Goal: Task Accomplishment & Management: Manage account settings

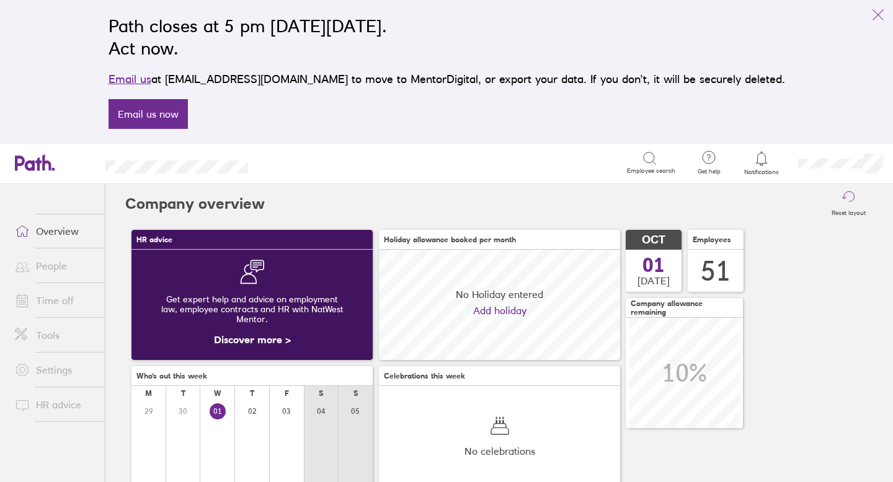
scroll to position [110, 241]
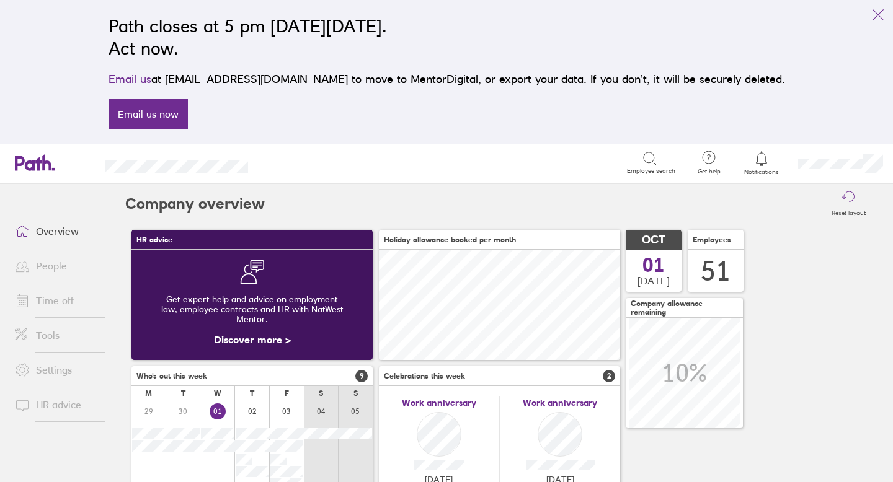
click at [52, 300] on link "Time off" at bounding box center [55, 300] width 100 height 25
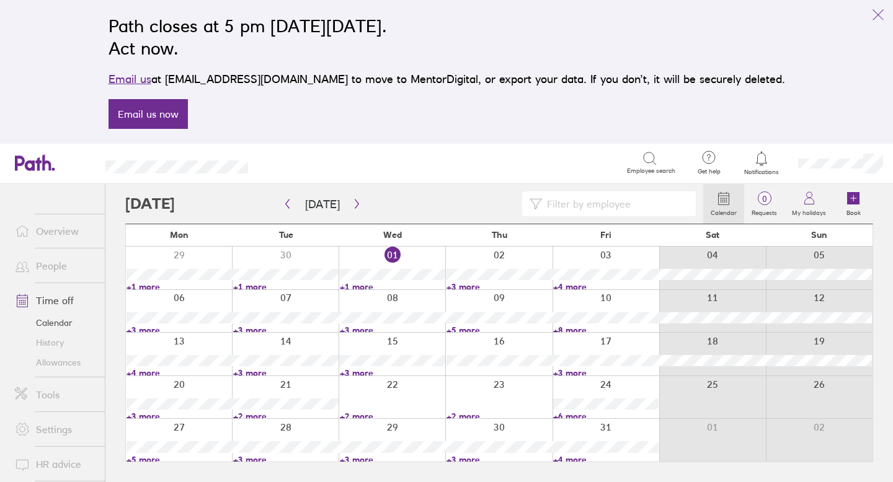
click at [595, 430] on div at bounding box center [606, 440] width 107 height 43
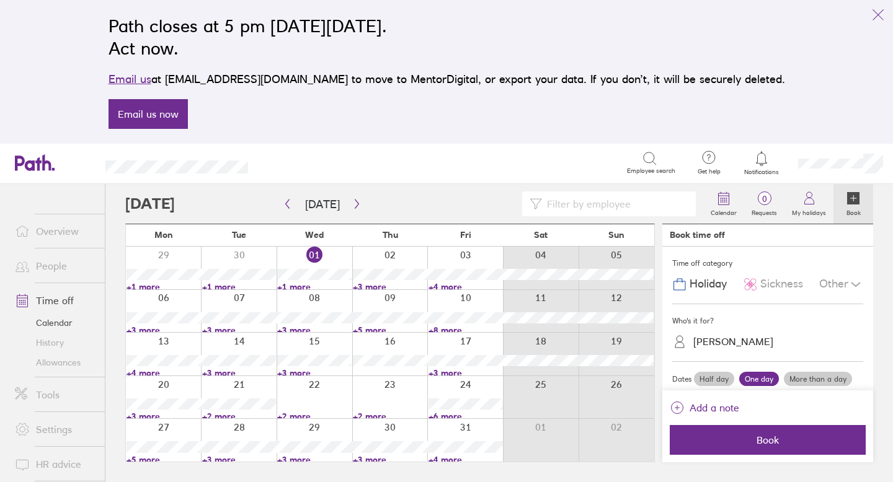
click at [448, 460] on link "+4 more" at bounding box center [466, 460] width 74 height 11
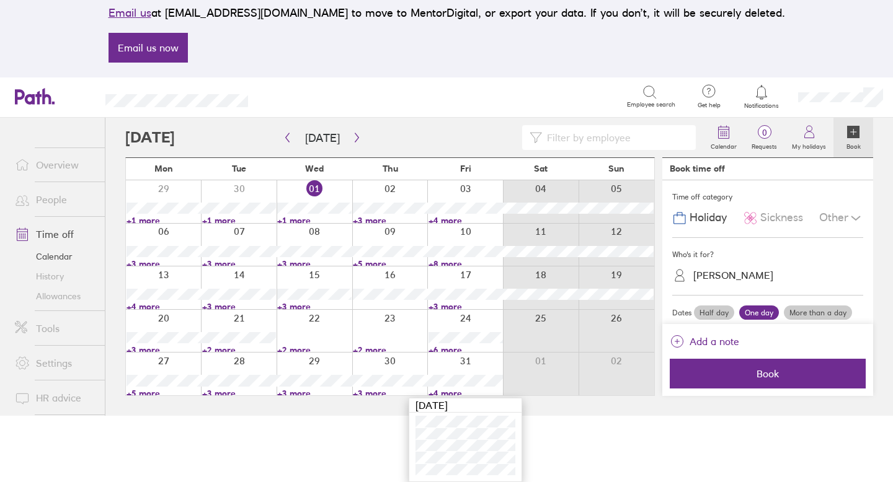
scroll to position [66, 0]
click at [592, 416] on html "Path closes at 5 pm [DATE][DATE]. Act now. Email us at [EMAIL_ADDRESS][DOMAIN_N…" at bounding box center [446, 175] width 893 height 482
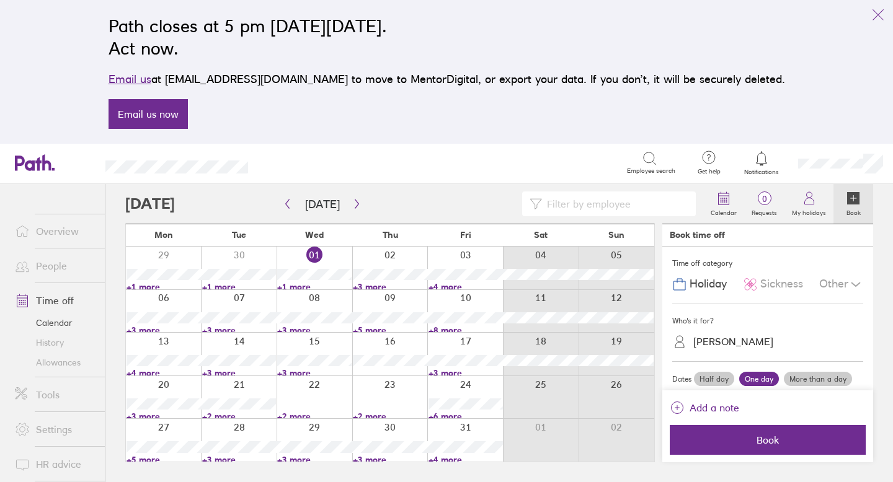
scroll to position [0, 0]
click at [567, 206] on input at bounding box center [615, 204] width 146 height 24
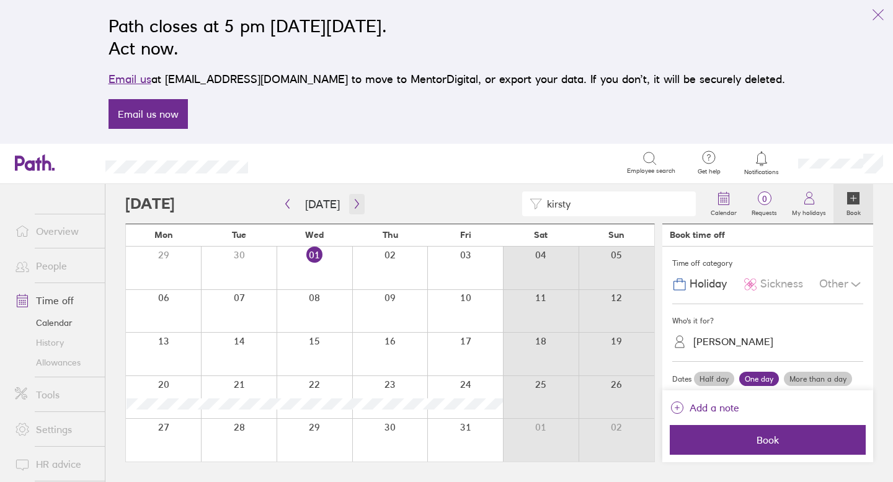
type input "kirsty"
click at [354, 205] on icon "button" at bounding box center [356, 204] width 9 height 10
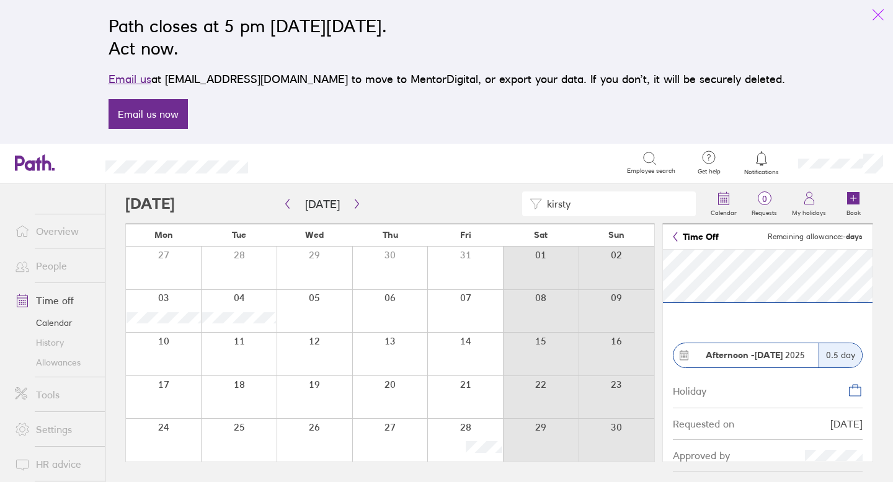
click at [884, 10] on icon "link" at bounding box center [878, 14] width 15 height 15
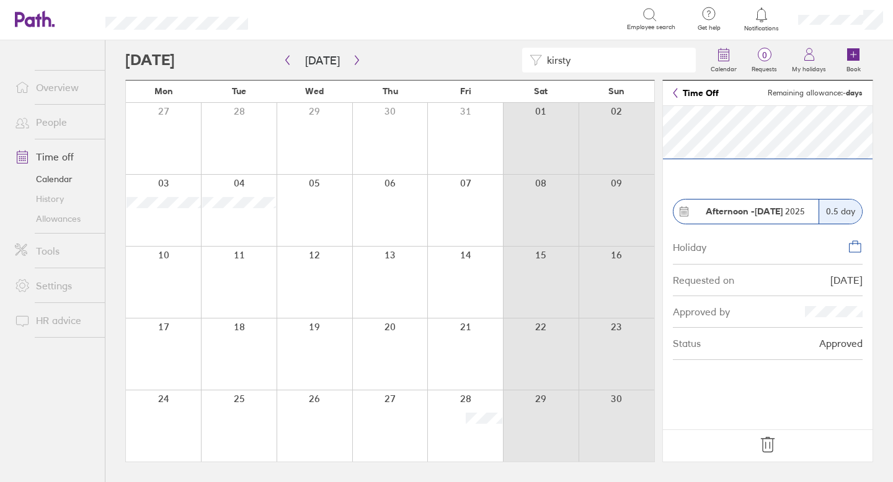
click at [766, 432] on footer at bounding box center [768, 446] width 210 height 32
click at [768, 441] on icon at bounding box center [768, 445] width 20 height 20
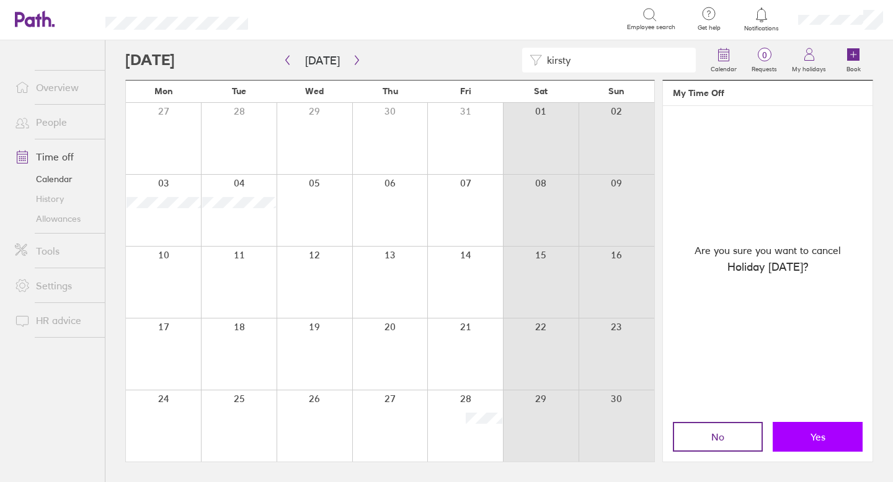
click at [801, 440] on button "Yes" at bounding box center [818, 437] width 90 height 30
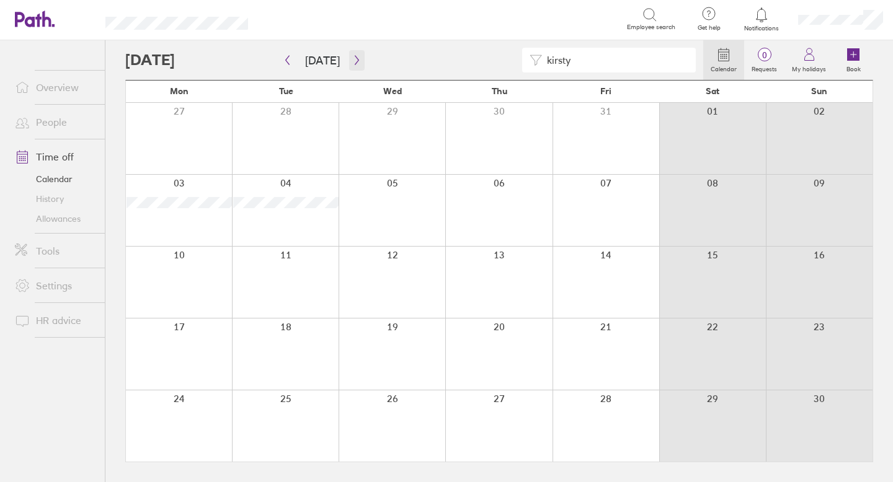
click at [352, 60] on icon "button" at bounding box center [356, 60] width 9 height 10
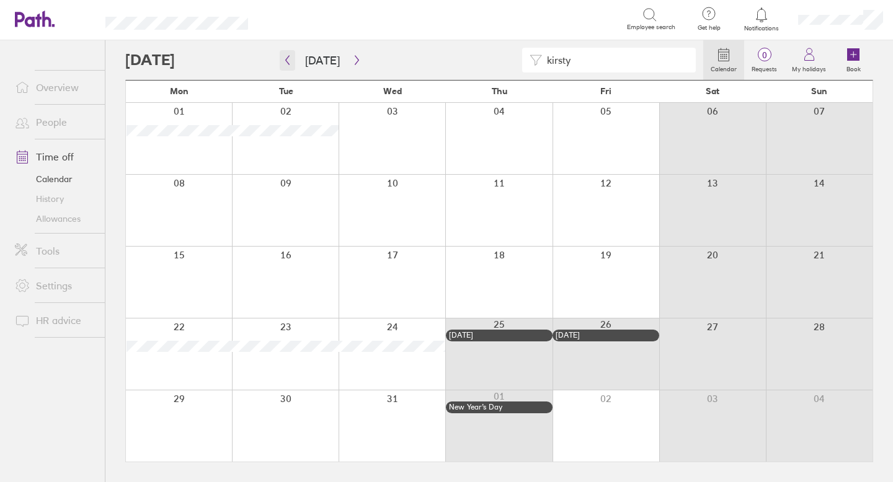
click at [288, 61] on icon "button" at bounding box center [287, 60] width 9 height 10
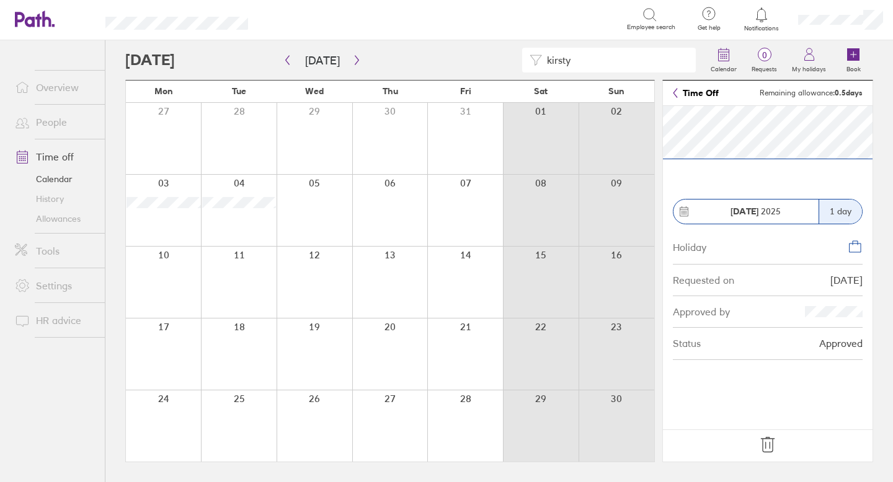
click at [766, 447] on icon at bounding box center [768, 445] width 20 height 20
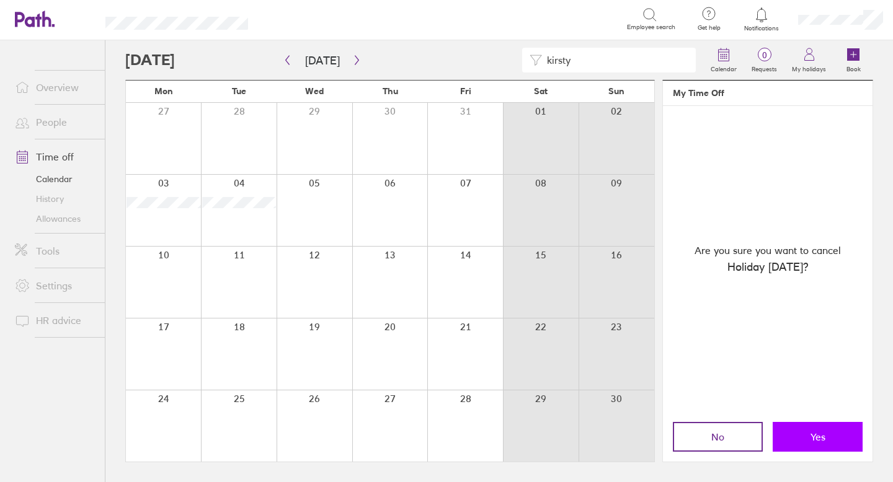
click at [803, 433] on button "Yes" at bounding box center [818, 437] width 90 height 30
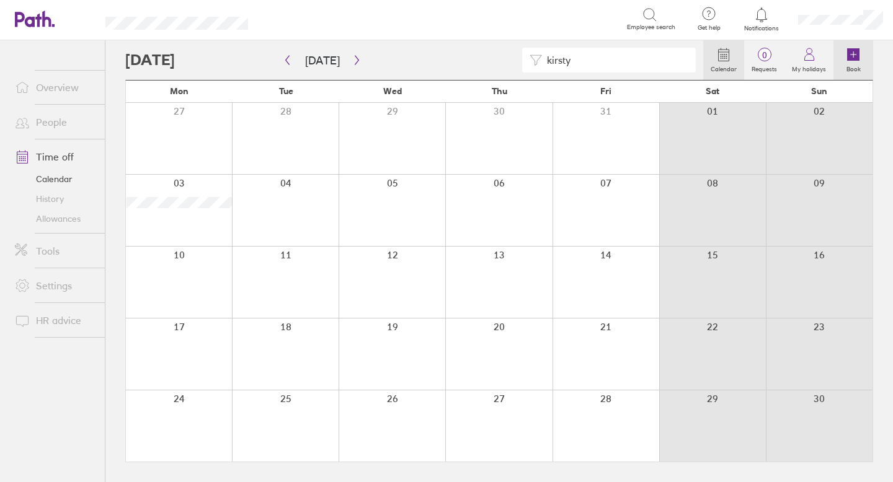
click at [856, 53] on icon at bounding box center [853, 54] width 12 height 12
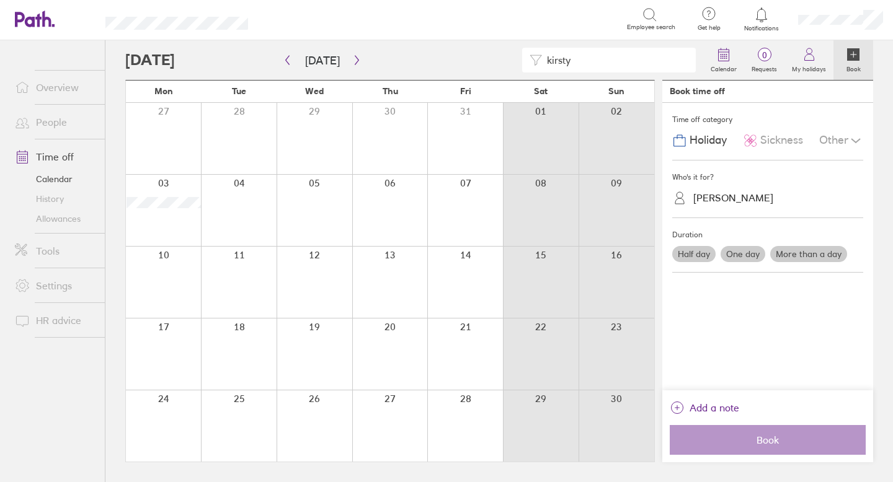
click at [750, 254] on label "One day" at bounding box center [743, 254] width 45 height 16
click at [0, 0] on input "One day" at bounding box center [0, 0] width 0 height 0
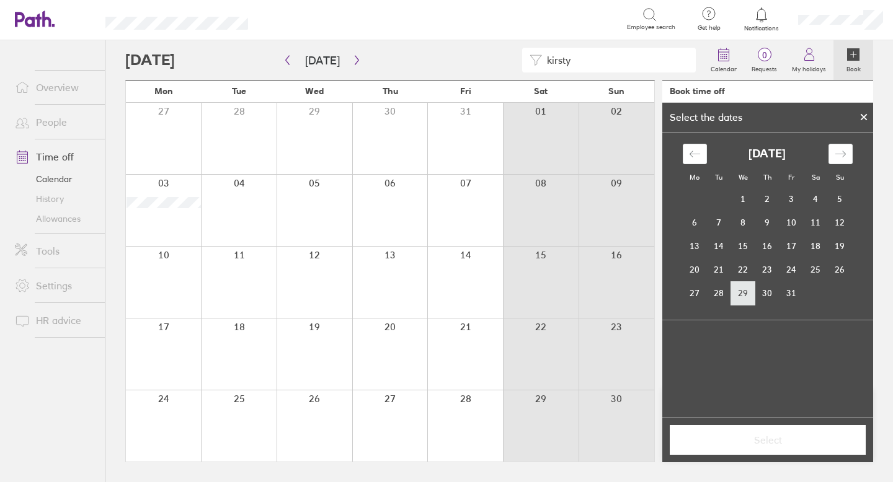
click at [739, 292] on td "29" at bounding box center [743, 294] width 24 height 24
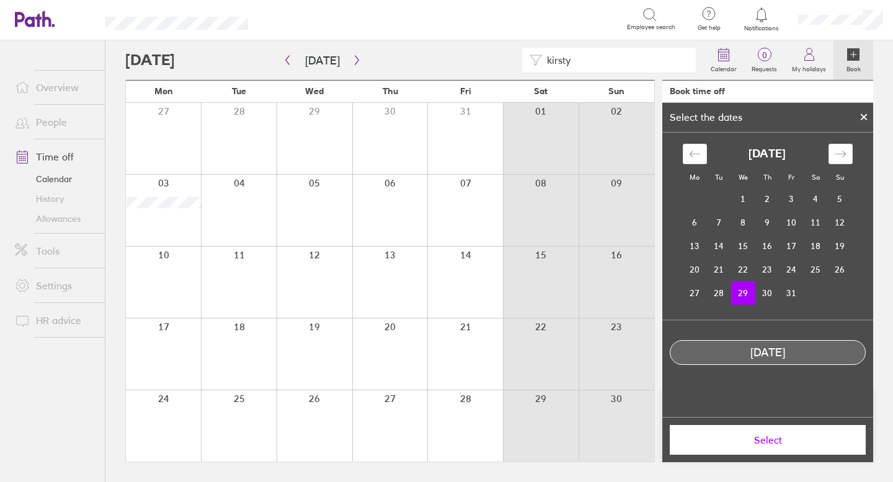
click at [766, 435] on span "Select" at bounding box center [767, 440] width 179 height 11
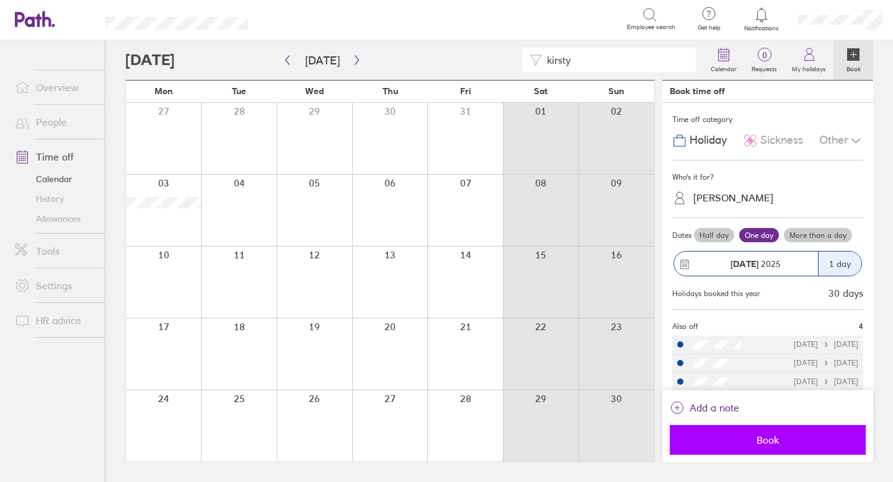
click at [756, 441] on span "Book" at bounding box center [767, 440] width 179 height 11
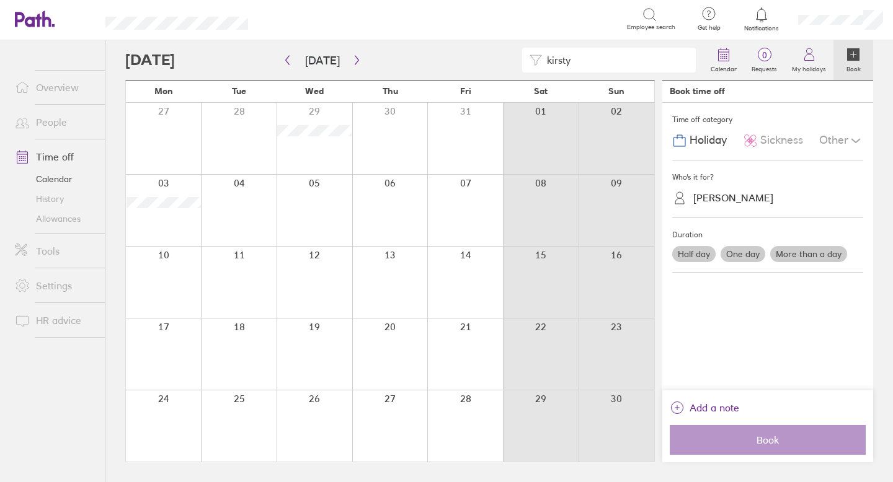
click at [63, 213] on link "Allowances" at bounding box center [55, 219] width 100 height 20
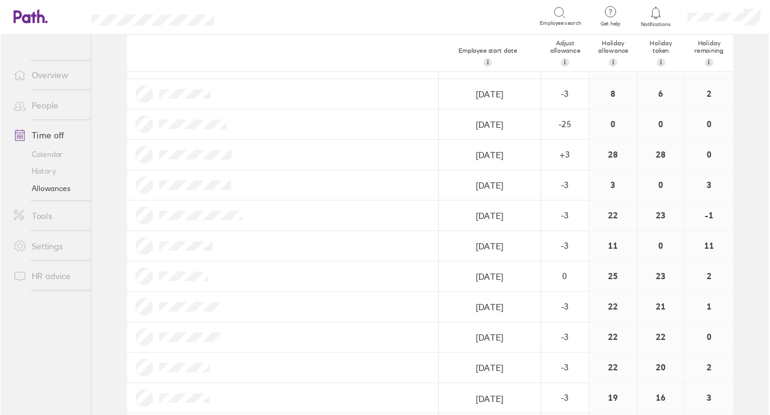
scroll to position [92, 0]
